Goal: Task Accomplishment & Management: Manage account settings

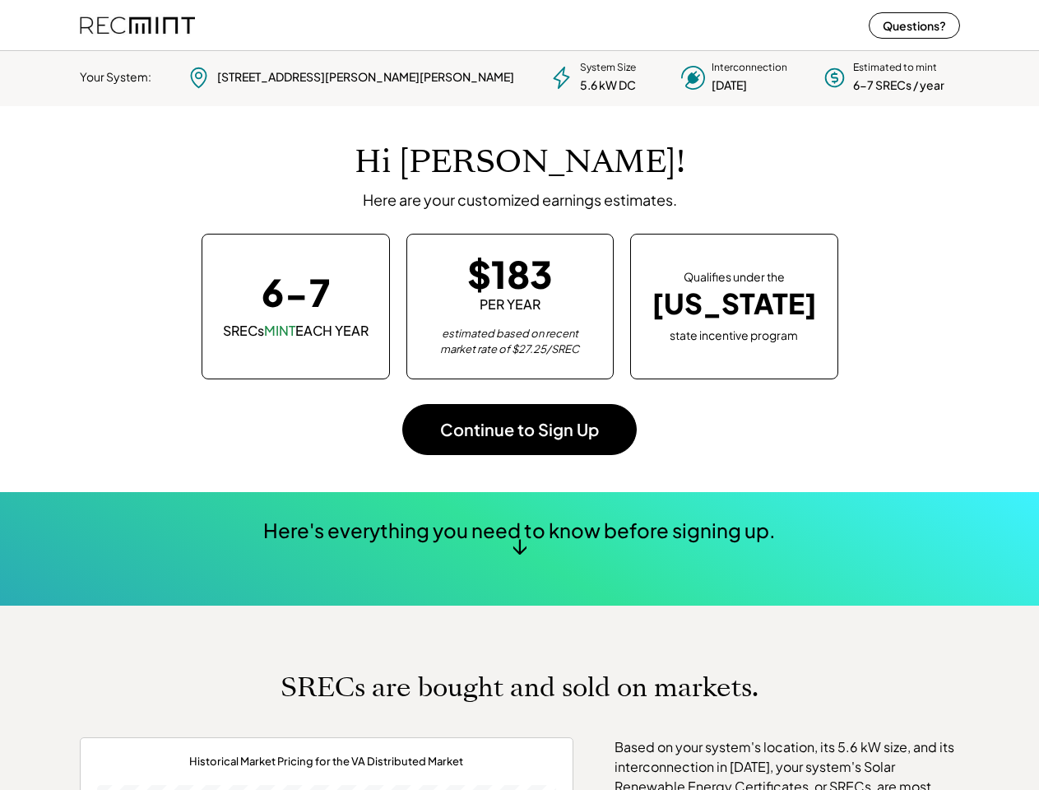
scroll to position [231, 459]
